Goal: Transaction & Acquisition: Subscribe to service/newsletter

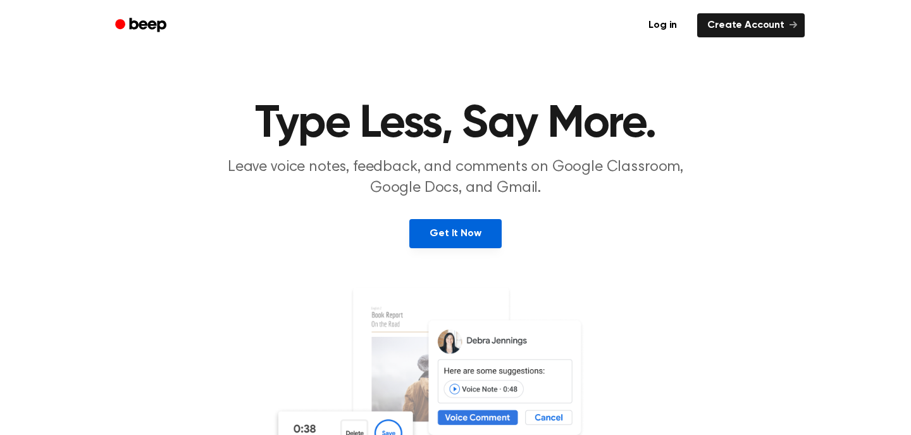
click at [438, 235] on link "Get It Now" at bounding box center [455, 233] width 92 height 29
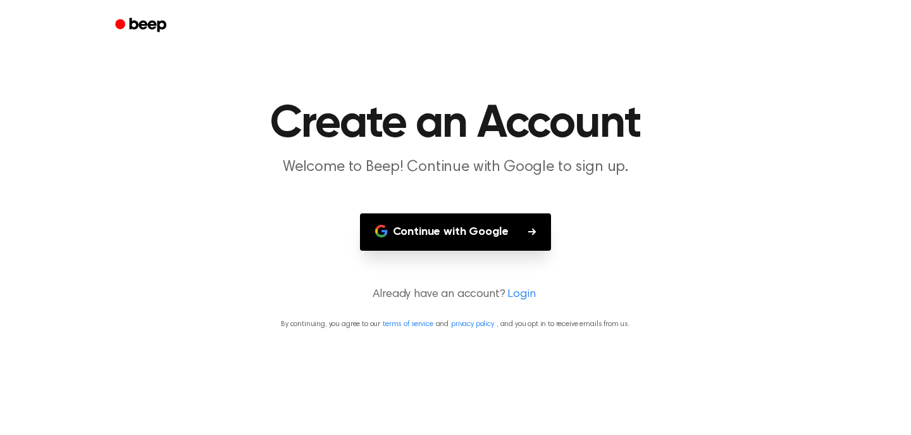
click at [438, 235] on button "Continue with Google" at bounding box center [456, 231] width 192 height 37
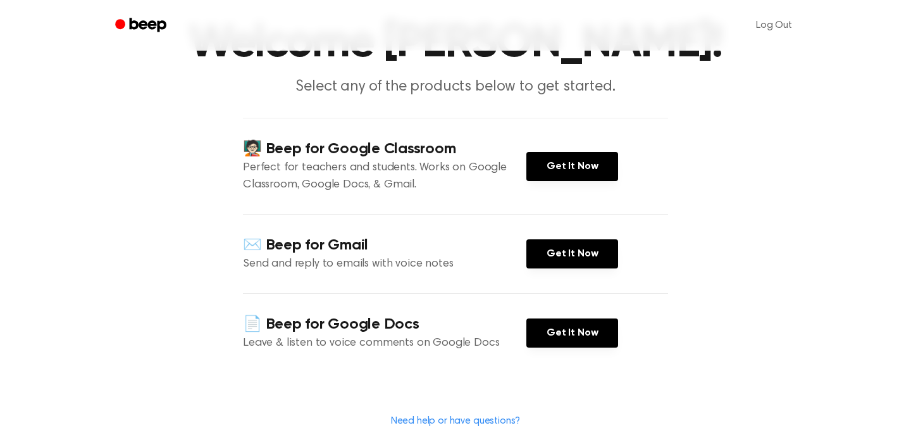
scroll to position [87, 0]
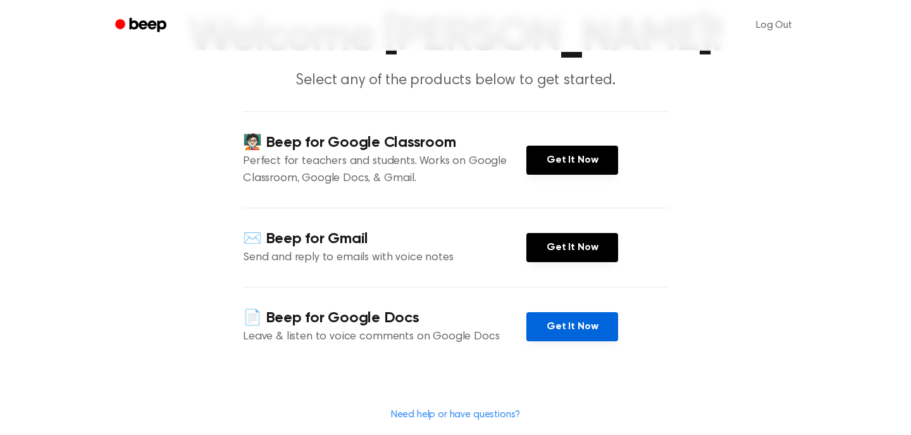
click at [542, 327] on link "Get It Now" at bounding box center [573, 326] width 92 height 29
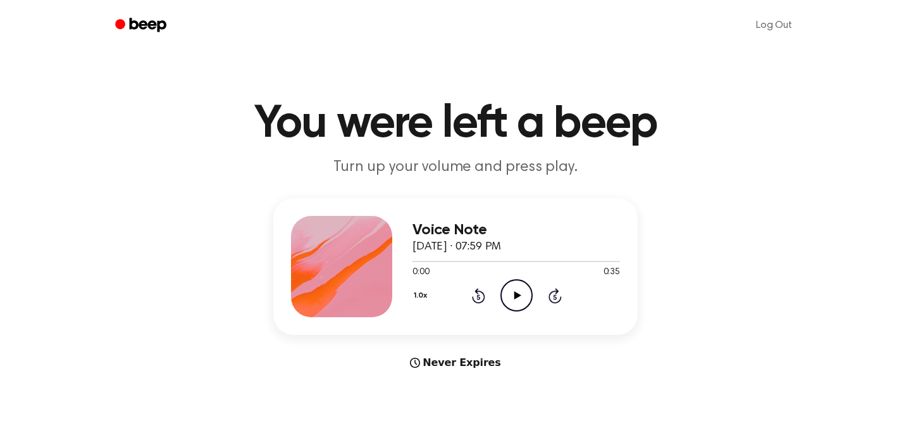
click at [508, 296] on icon "Play Audio" at bounding box center [517, 295] width 32 height 32
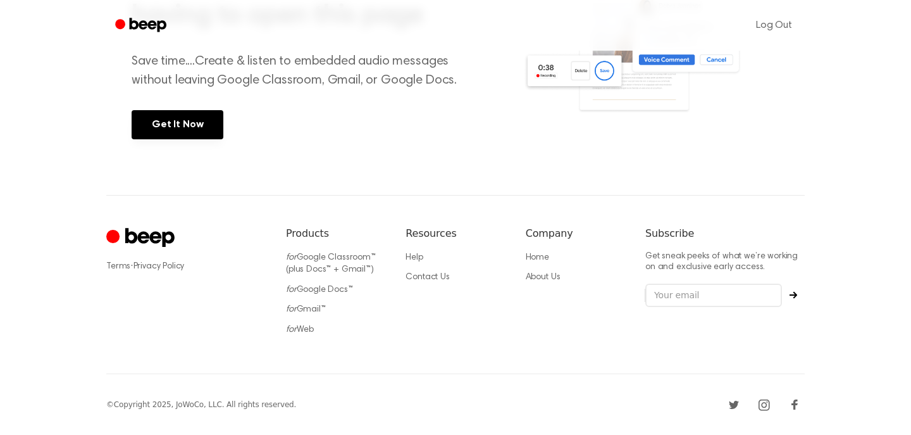
scroll to position [563, 0]
click at [295, 261] on li "for Google Classroom™ (plus Docs™ + Gmail™)" at bounding box center [335, 263] width 99 height 25
click at [300, 255] on link "for Google Classroom™ (plus Docs™ + Gmail™)" at bounding box center [331, 264] width 90 height 22
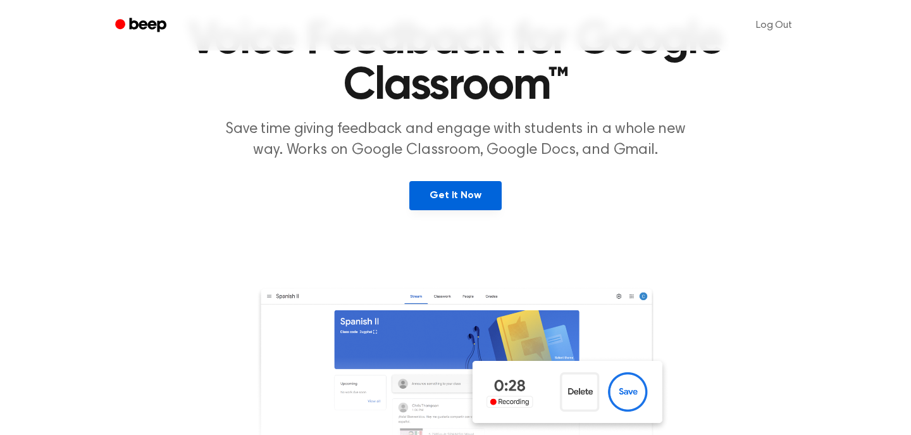
scroll to position [85, 0]
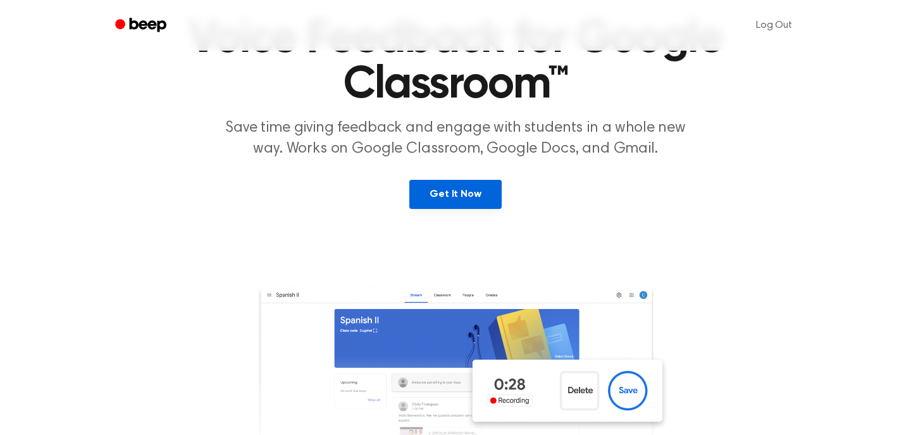
click at [447, 199] on link "Get It Now" at bounding box center [455, 194] width 92 height 29
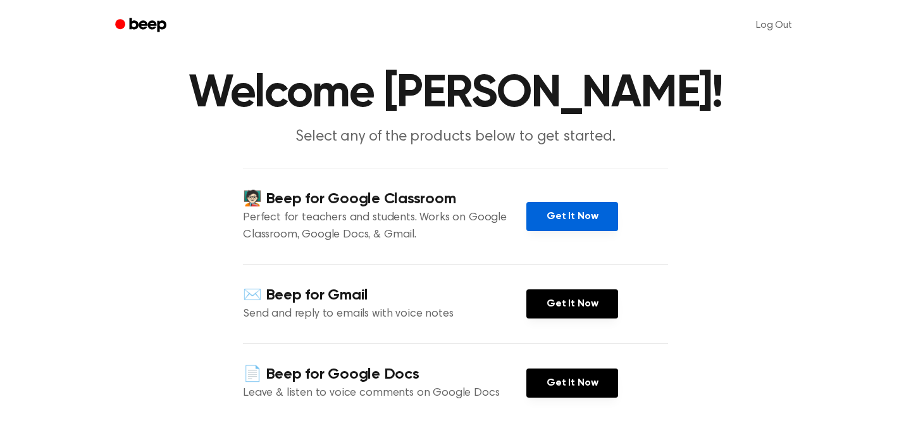
scroll to position [32, 0]
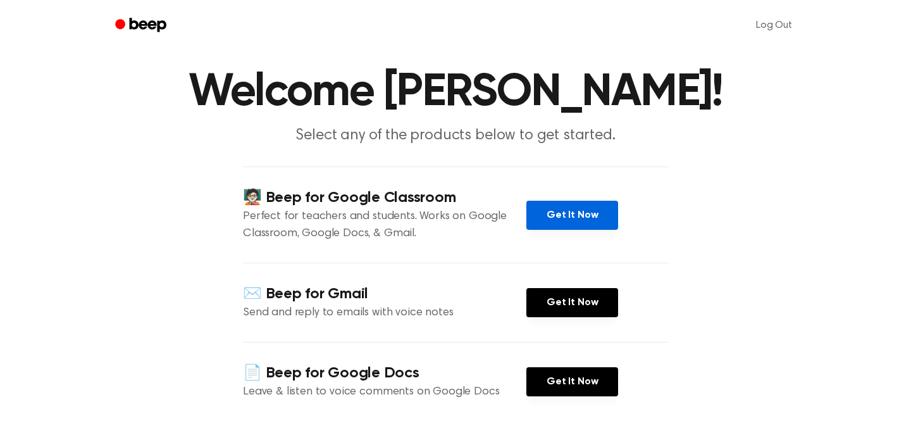
click at [564, 221] on link "Get It Now" at bounding box center [573, 215] width 92 height 29
click at [768, 13] on link "Log Out" at bounding box center [774, 25] width 61 height 30
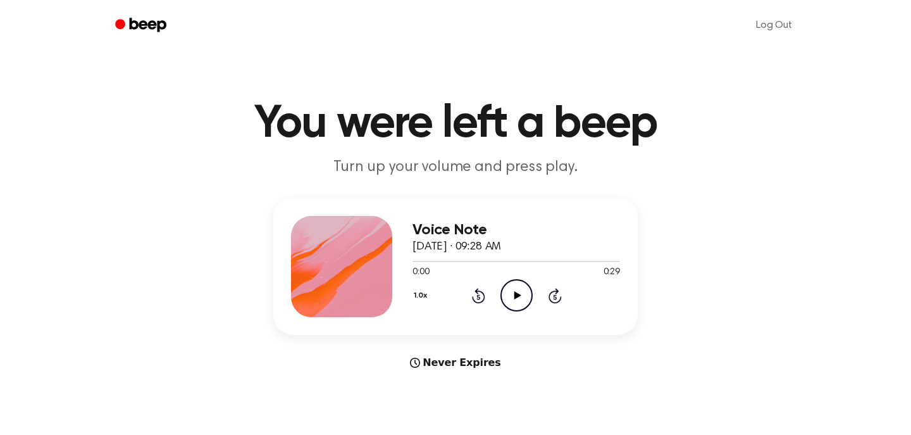
click at [516, 290] on icon "Play Audio" at bounding box center [517, 295] width 32 height 32
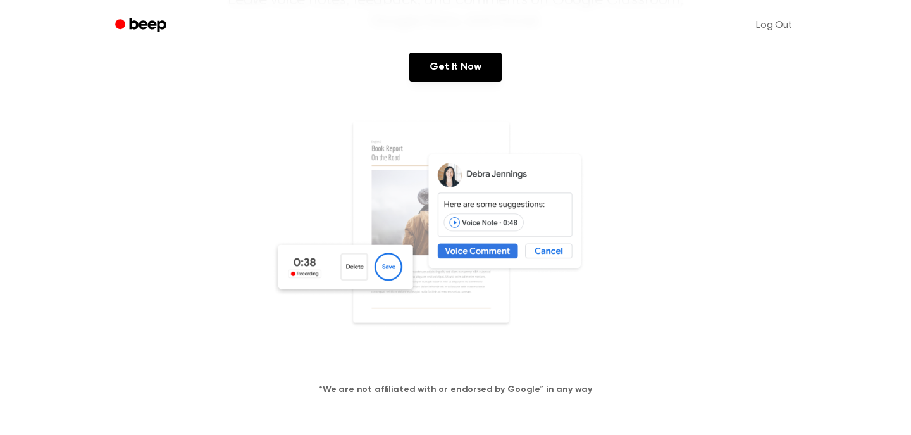
scroll to position [177, 0]
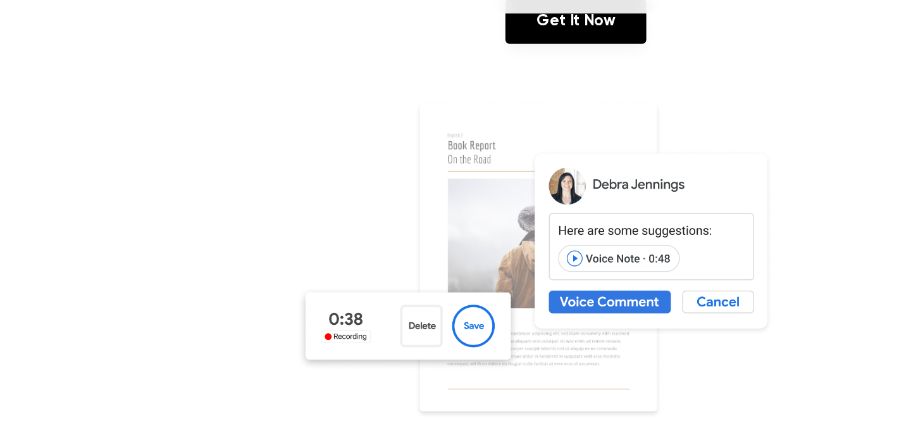
click at [226, 122] on link at bounding box center [455, 230] width 881 height 243
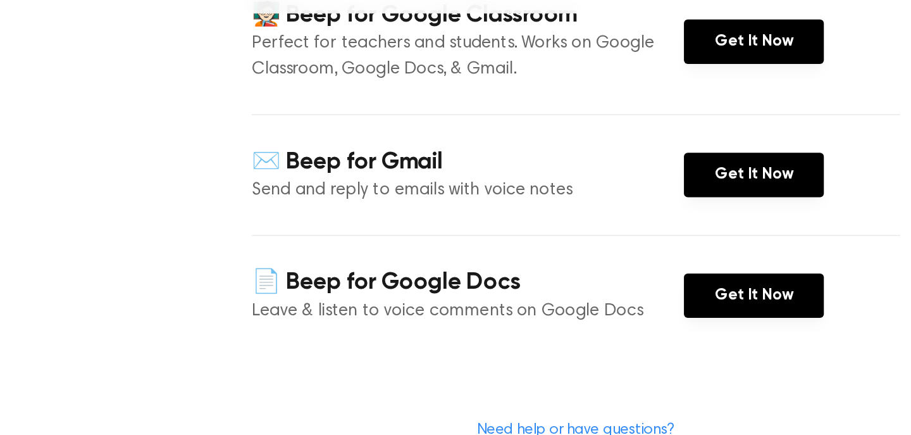
scroll to position [70, 0]
